Goal: Task Accomplishment & Management: Manage account settings

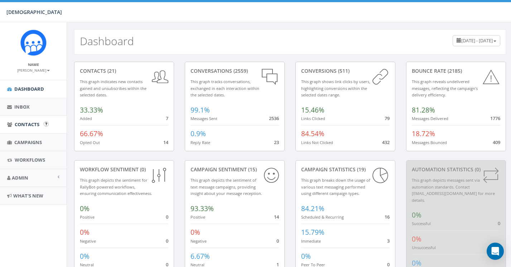
click at [32, 121] on span "Contacts" at bounding box center [27, 124] width 25 height 6
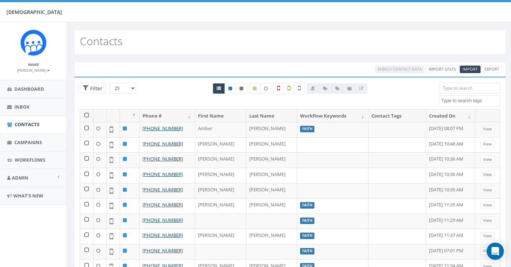
select select
click at [469, 70] on span "Import" at bounding box center [469, 68] width 15 height 5
select select
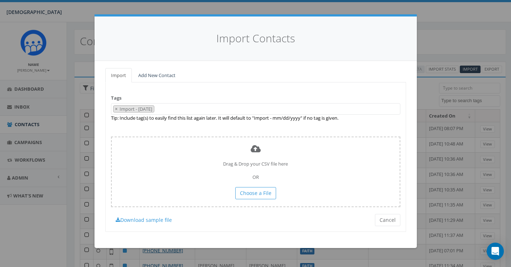
click at [152, 75] on link "Add New Contact" at bounding box center [156, 75] width 49 height 15
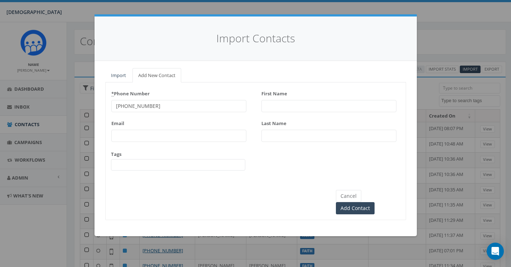
type input "616-841-8988"
type input "[PERSON_NAME]"
click at [374, 202] on input "Add Contact" at bounding box center [355, 208] width 39 height 12
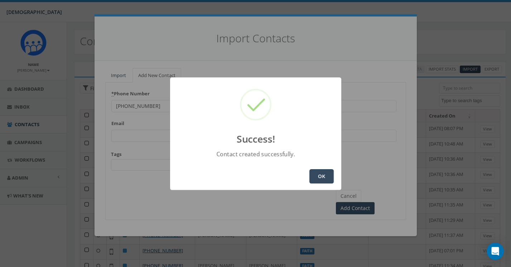
click at [325, 175] on button "OK" at bounding box center [321, 176] width 24 height 14
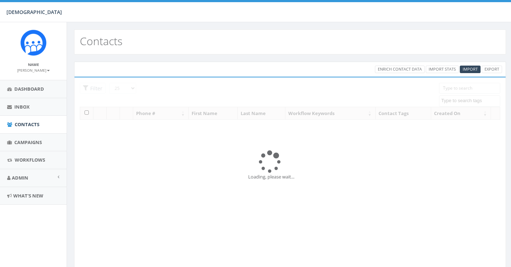
select select
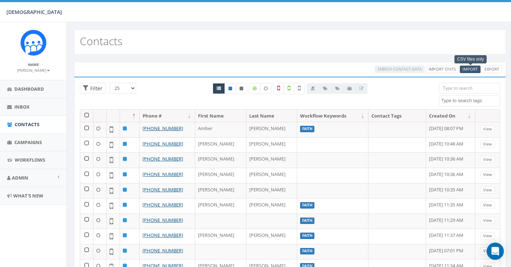
click at [472, 68] on span "Import" at bounding box center [469, 68] width 15 height 5
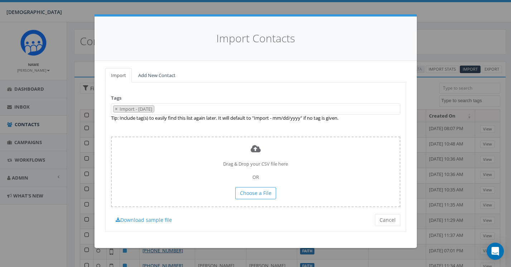
click at [167, 73] on link "Add New Contact" at bounding box center [156, 75] width 49 height 15
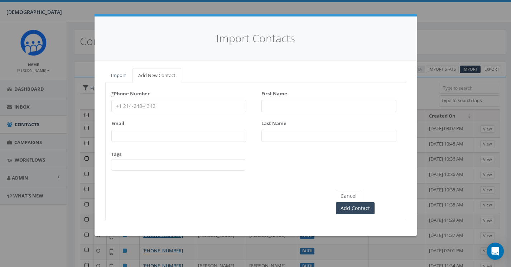
type input "H"
type input "[PERSON_NAME]"
type input "616-228-2407"
click at [374, 202] on input "Add Contact" at bounding box center [355, 208] width 39 height 12
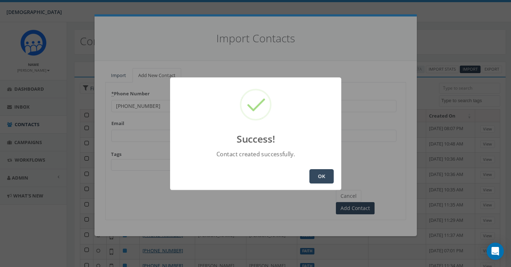
click at [319, 176] on button "OK" at bounding box center [321, 176] width 24 height 14
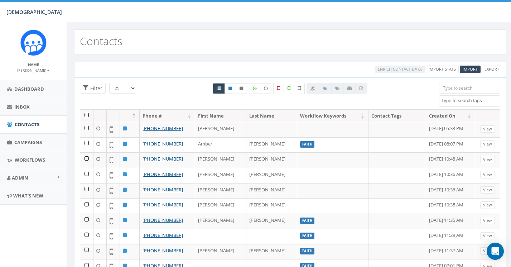
select select
click at [230, 89] on icon at bounding box center [230, 88] width 4 height 4
radio input "true"
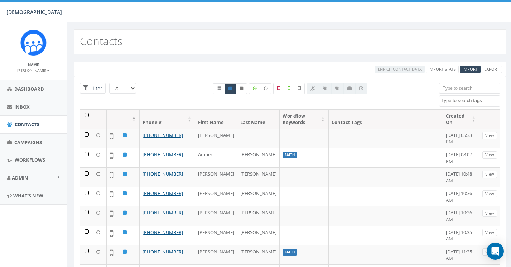
select select "100"
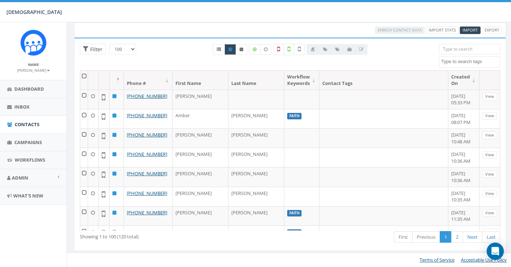
scroll to position [38, 0]
click at [459, 237] on link "2" at bounding box center [457, 238] width 12 height 12
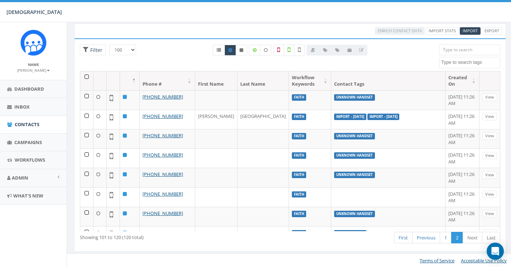
scroll to position [0, 0]
click at [48, 68] on small "[PERSON_NAME]" at bounding box center [33, 70] width 33 height 5
click at [34, 88] on link "Sign Out" at bounding box center [36, 90] width 57 height 9
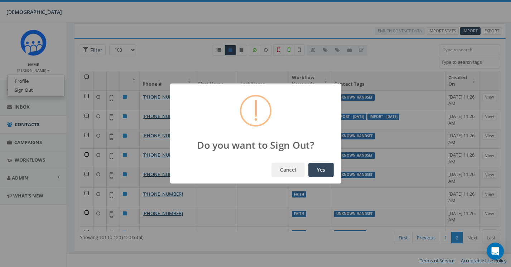
click at [326, 166] on button "Yes" at bounding box center [320, 169] width 25 height 14
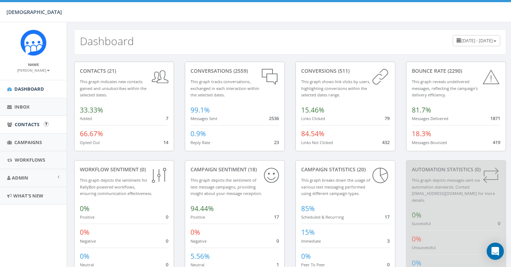
click at [30, 122] on span "Contacts" at bounding box center [27, 124] width 25 height 6
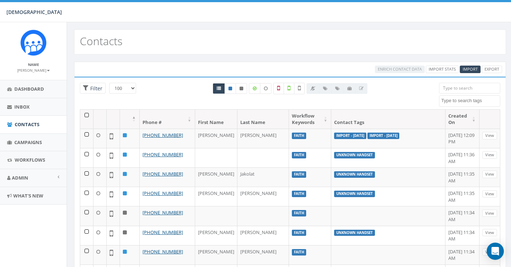
select select "100"
select select
click at [230, 89] on icon at bounding box center [230, 88] width 4 height 4
radio input "true"
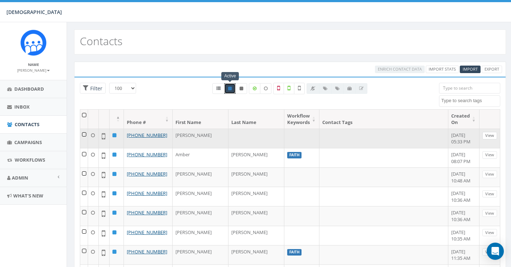
click at [489, 132] on link "View" at bounding box center [489, 136] width 15 height 8
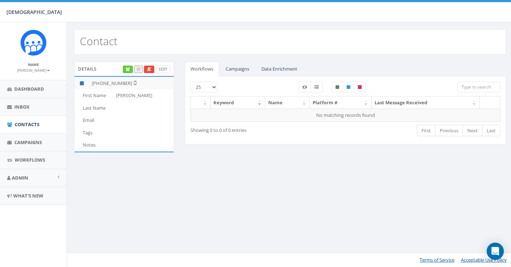
click at [165, 69] on link "Edit" at bounding box center [163, 69] width 14 height 8
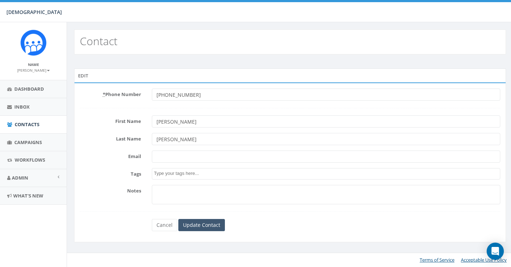
type input "[PERSON_NAME]"
click at [192, 225] on input "Update Contact" at bounding box center [201, 225] width 47 height 12
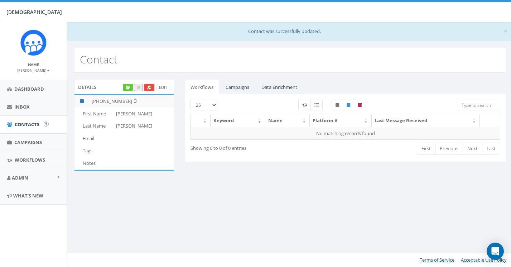
click at [27, 122] on span "Contacts" at bounding box center [27, 124] width 25 height 6
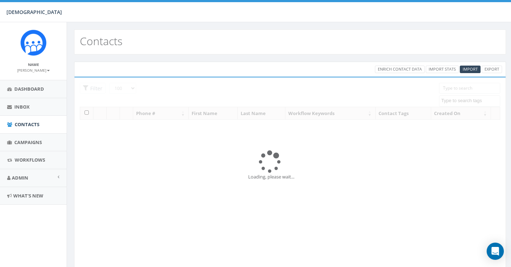
select select "100"
select select
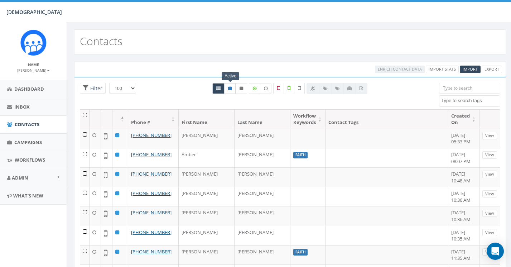
click at [231, 89] on icon at bounding box center [230, 88] width 4 height 4
radio input "true"
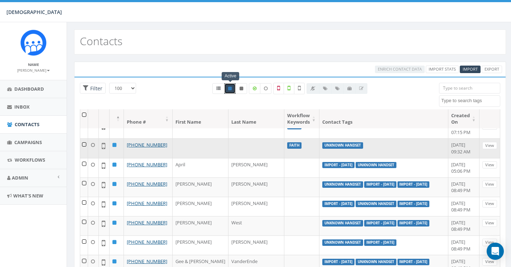
scroll to position [379, 0]
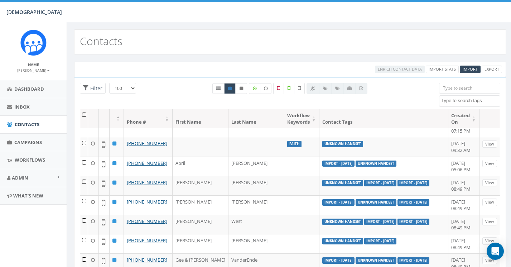
click at [468, 90] on input "search" at bounding box center [469, 88] width 61 height 11
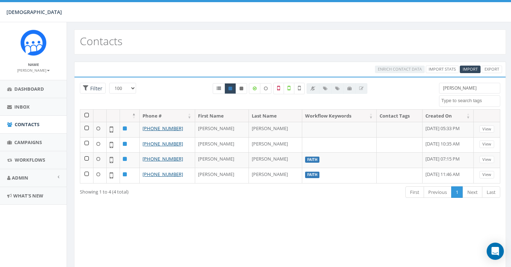
scroll to position [0, 0]
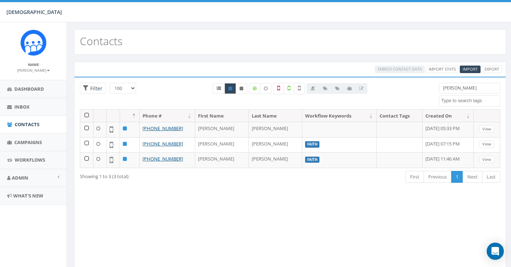
type input "[PERSON_NAME]"
click at [46, 68] on small "[PERSON_NAME]" at bounding box center [33, 70] width 33 height 5
click at [29, 87] on link "Sign Out" at bounding box center [36, 90] width 57 height 9
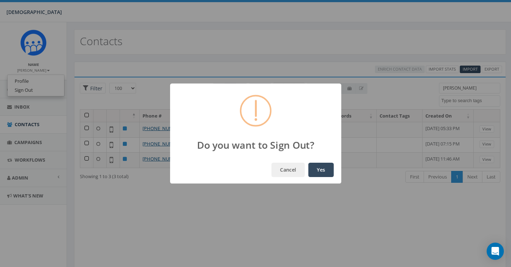
click at [324, 166] on button "Yes" at bounding box center [320, 169] width 25 height 14
